Goal: Task Accomplishment & Management: Manage account settings

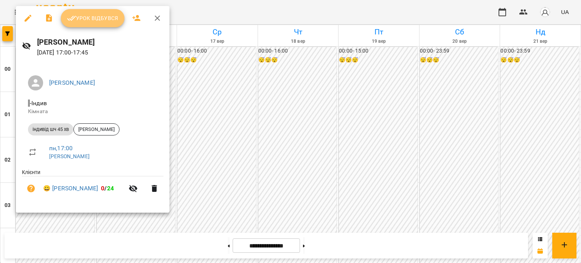
click at [88, 21] on span "Урок відбувся" at bounding box center [92, 18] width 51 height 9
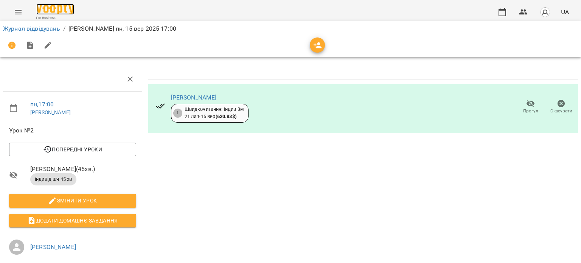
click at [71, 8] on img at bounding box center [55, 9] width 38 height 11
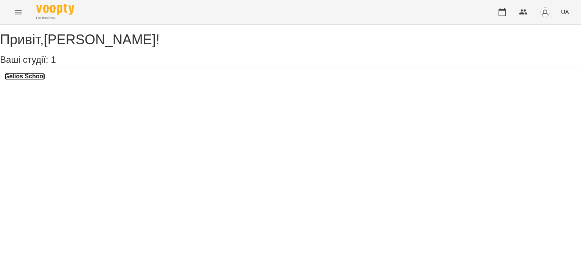
click at [43, 80] on h3 "Gelios School" at bounding box center [25, 76] width 40 height 7
